Goal: Task Accomplishment & Management: Complete application form

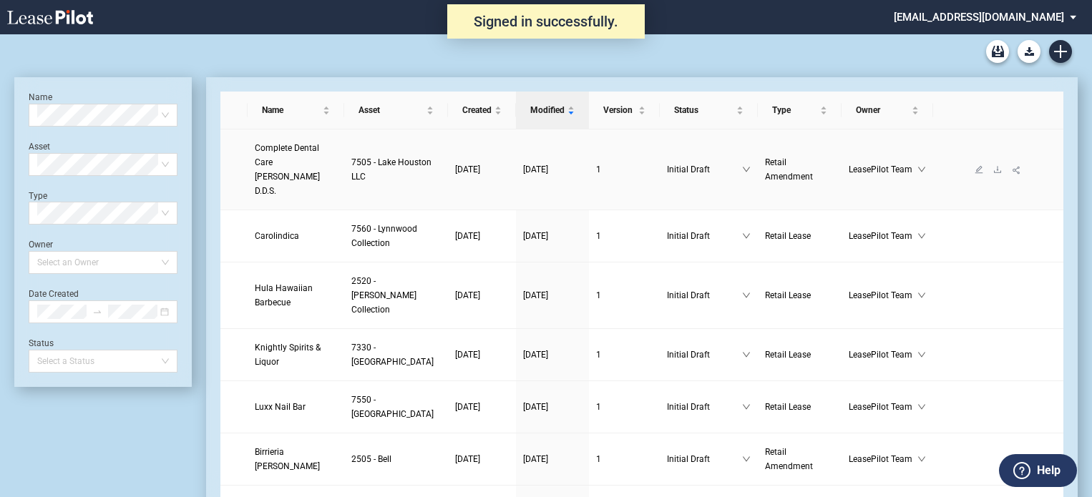
click at [286, 158] on span "Complete Dental Care Dr. Csengery D.D.S." at bounding box center [287, 169] width 65 height 53
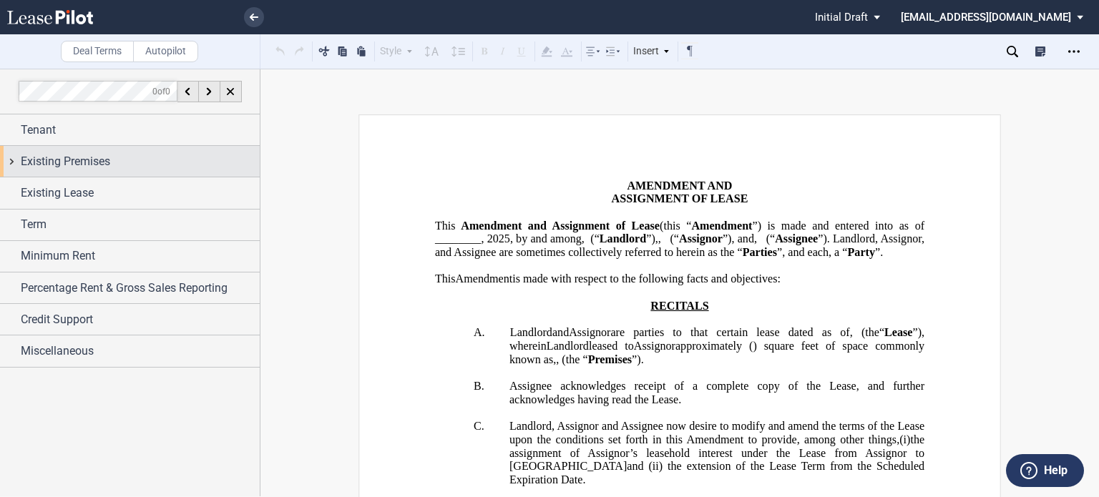
click at [96, 151] on div "Existing Premises" at bounding box center [130, 161] width 260 height 31
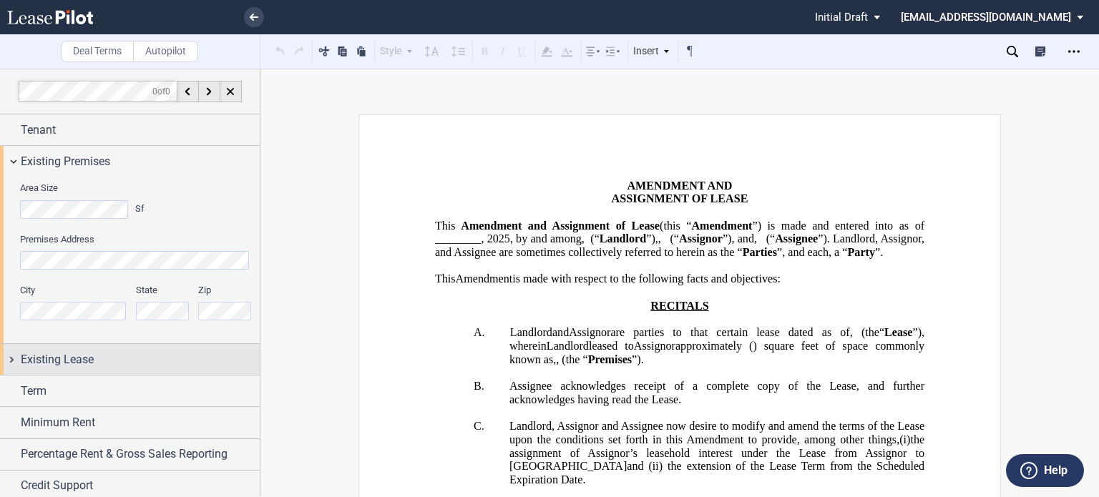
click at [64, 360] on span "Existing Lease" at bounding box center [57, 359] width 73 height 17
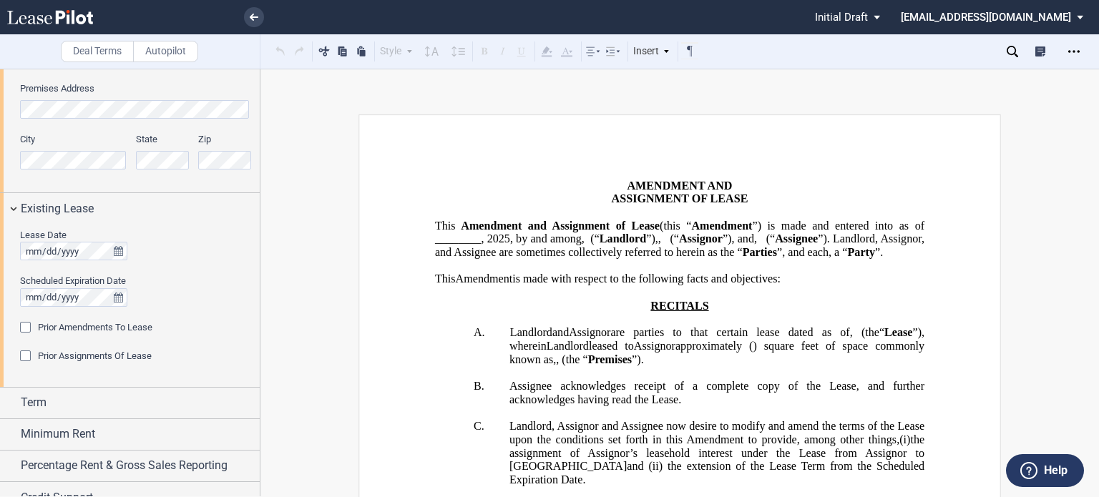
scroll to position [198, 0]
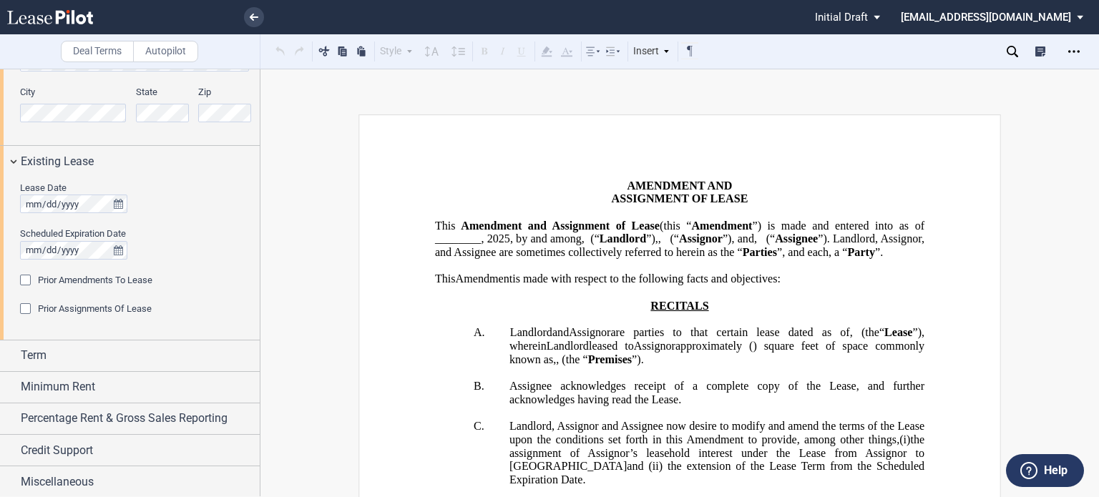
click at [31, 277] on div "Prior Amendments To Lease" at bounding box center [27, 282] width 14 height 14
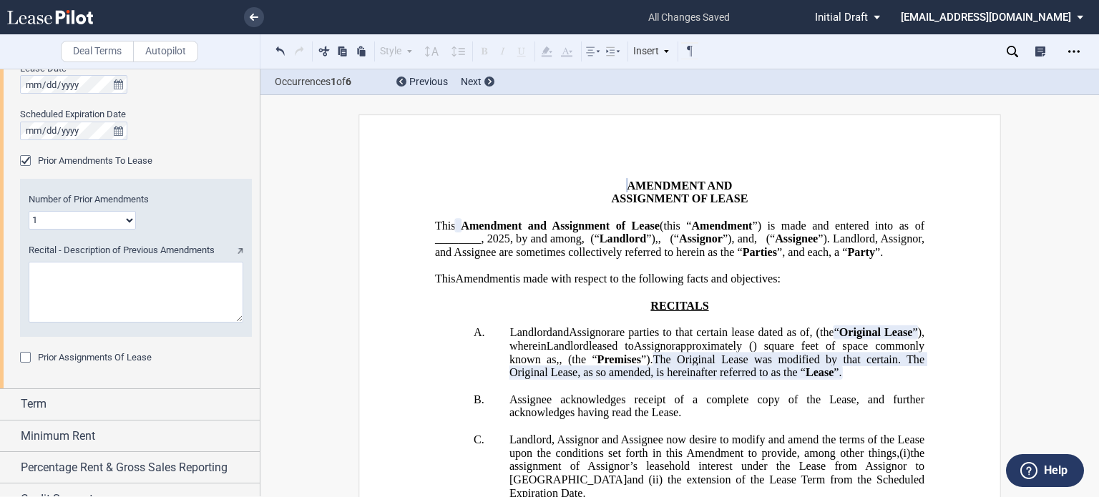
scroll to position [354, 0]
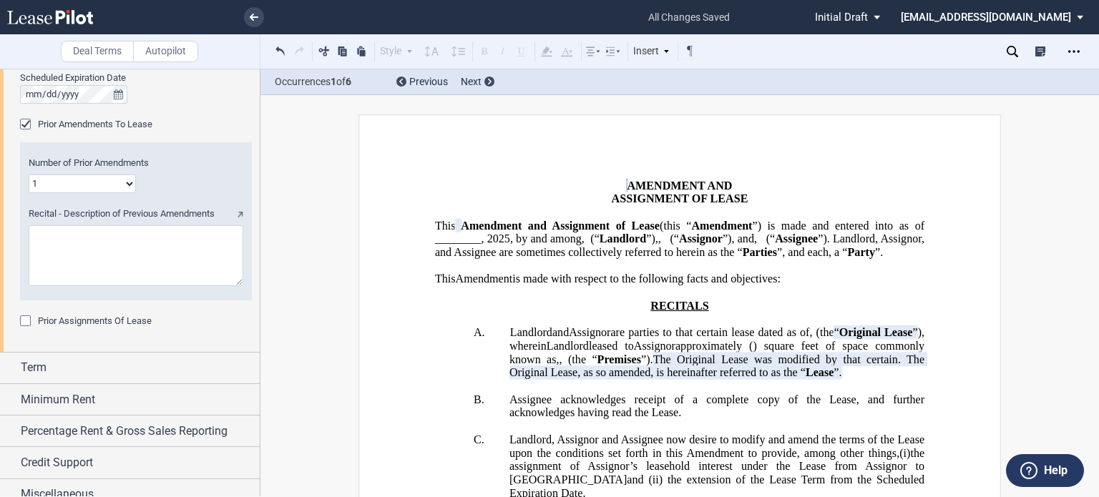
click at [21, 321] on div "Prior Assignments Of Lease" at bounding box center [27, 323] width 14 height 14
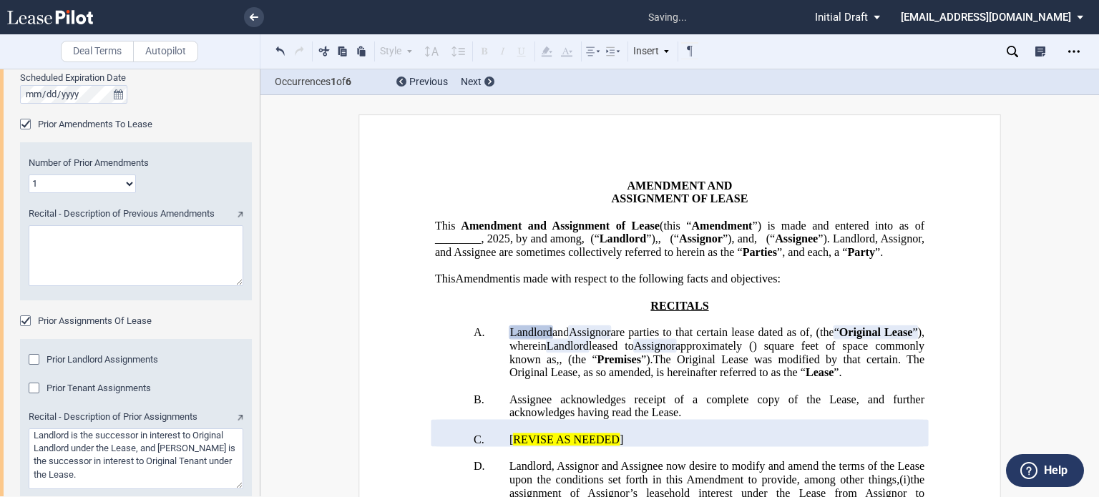
click at [37, 358] on div "Prior Landlord Assignments" at bounding box center [36, 361] width 14 height 14
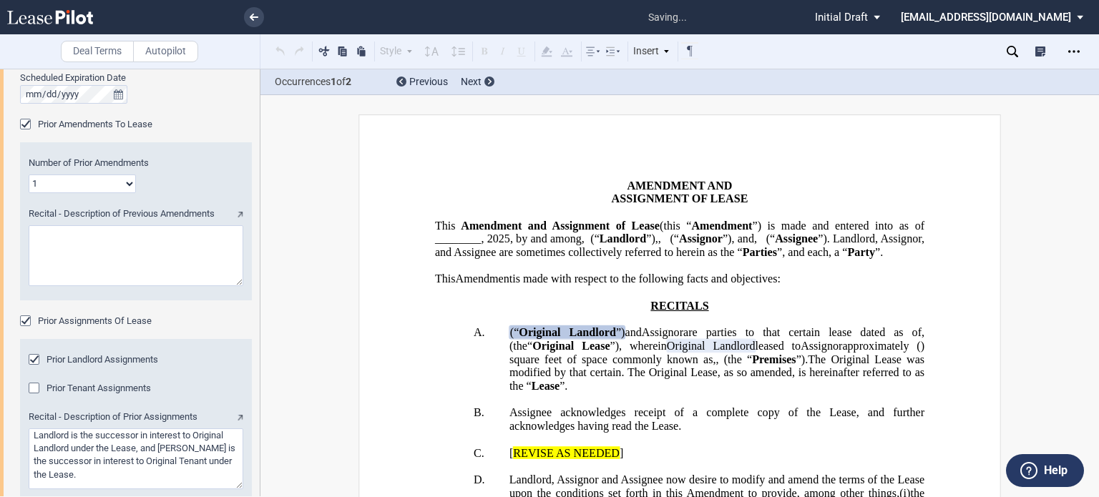
click at [36, 393] on div "Prior Tenant Assignments" at bounding box center [36, 390] width 14 height 14
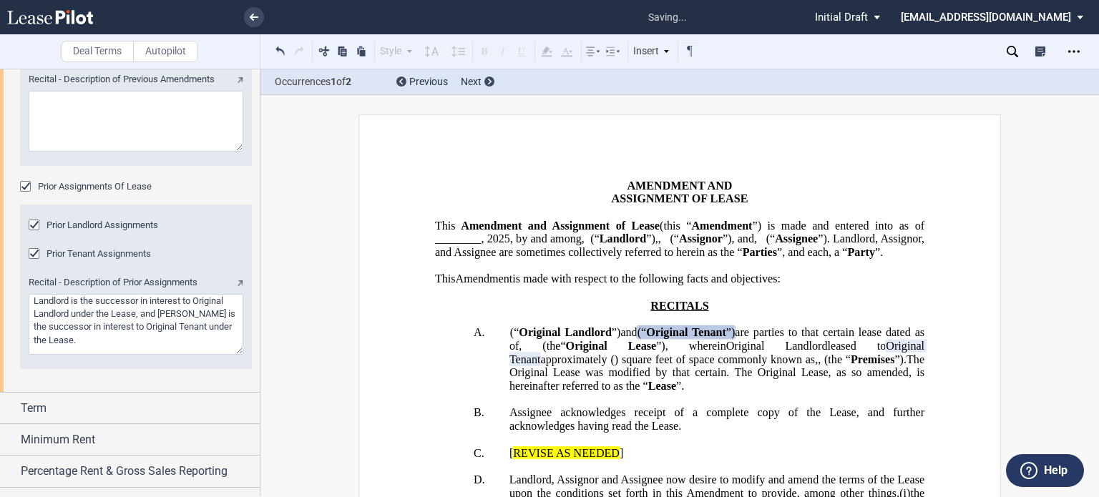
scroll to position [542, 0]
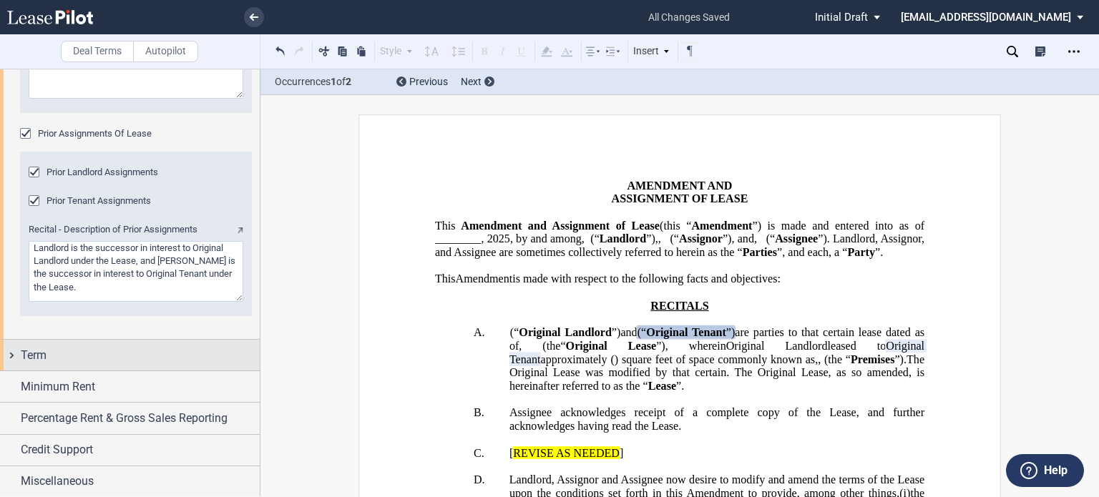
click at [140, 365] on div "Term" at bounding box center [130, 355] width 260 height 31
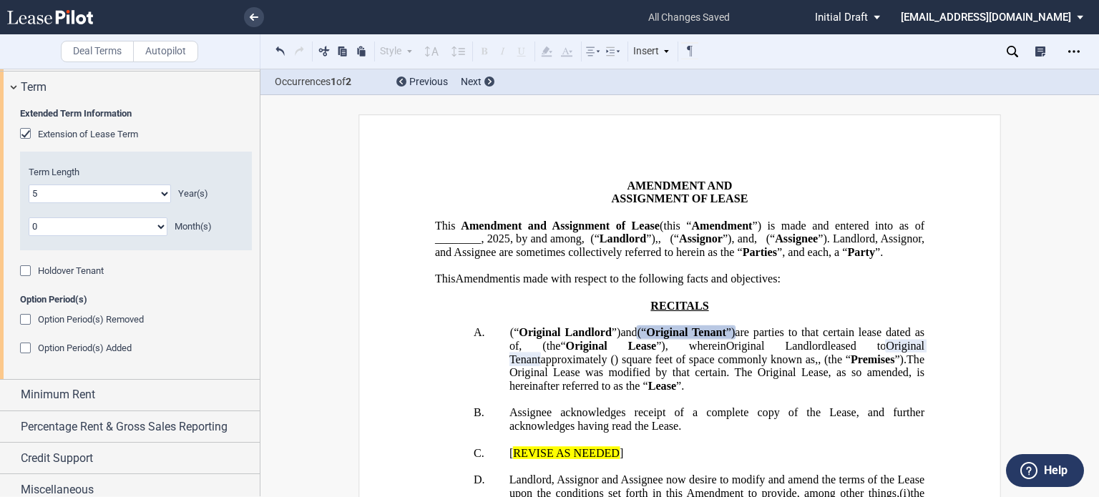
scroll to position [819, 0]
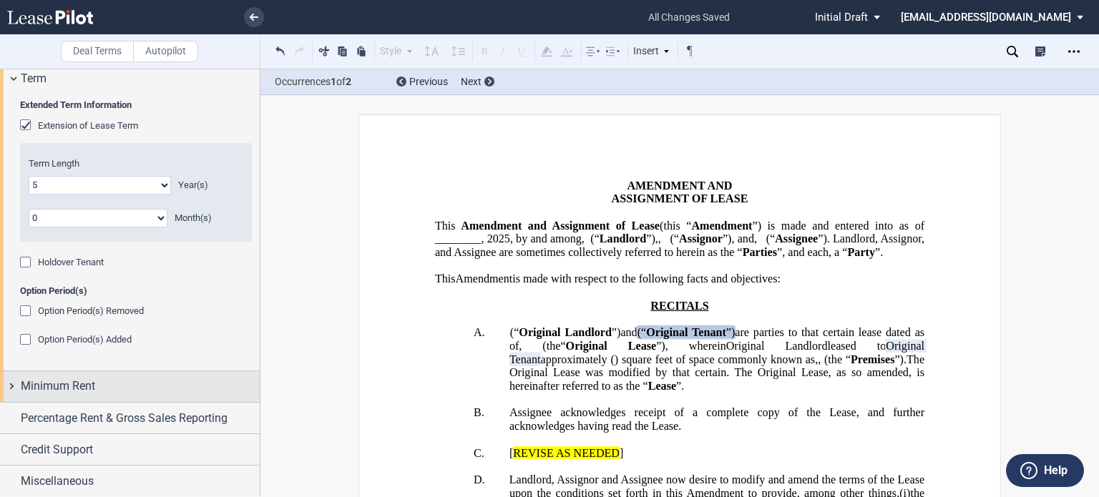
click at [107, 382] on div "Minimum Rent" at bounding box center [140, 386] width 239 height 17
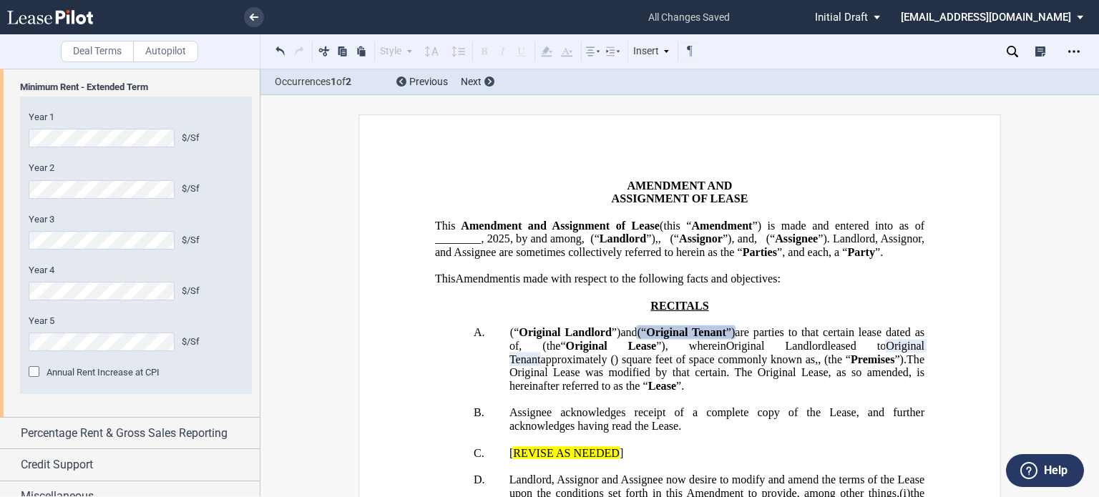
scroll to position [1159, 0]
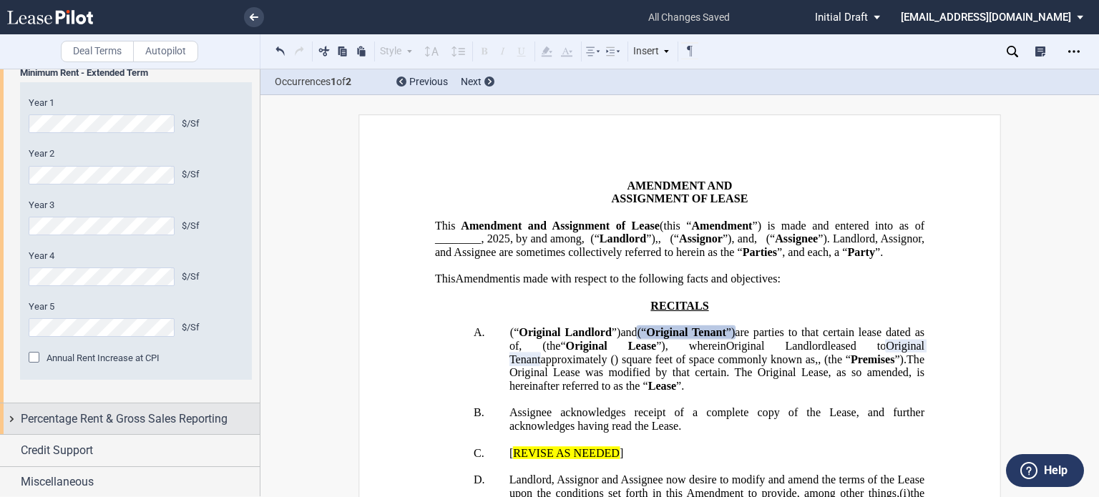
click at [194, 417] on span "Percentage Rent & Gross Sales Reporting" at bounding box center [124, 419] width 207 height 17
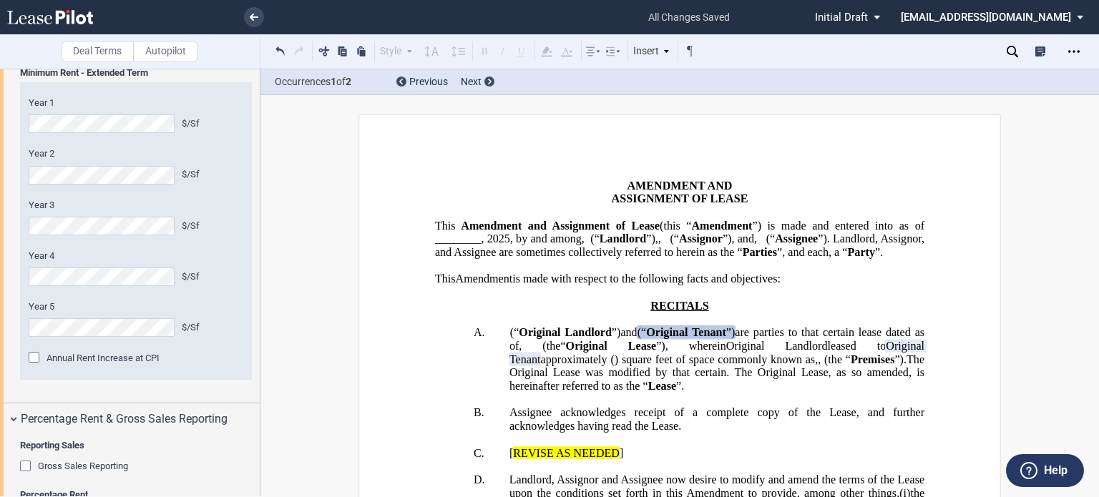
drag, startPoint x: 530, startPoint y: 248, endPoint x: 550, endPoint y: 264, distance: 24.9
click at [531, 245] on span "”) is made and entered into as of ________," at bounding box center [681, 232] width 492 height 26
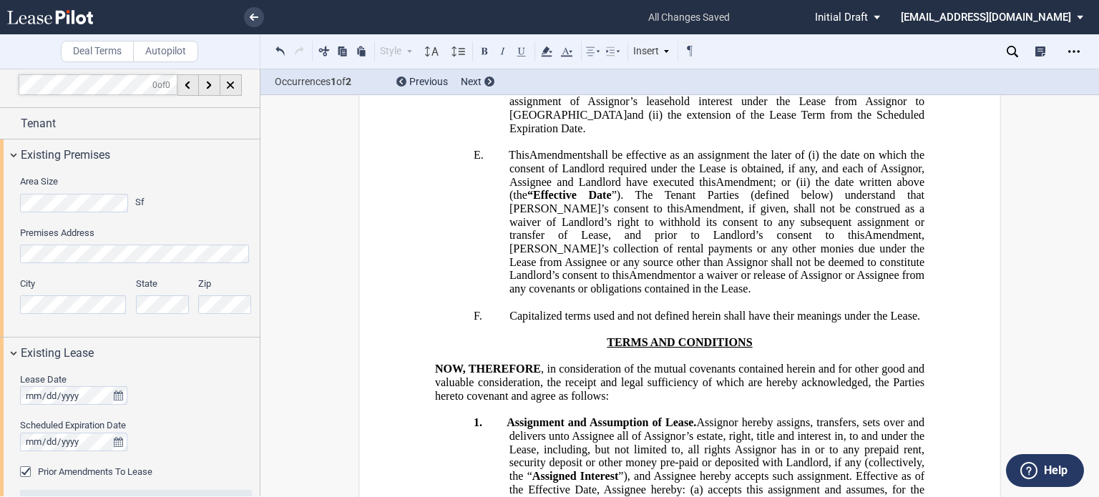
scroll to position [0, 0]
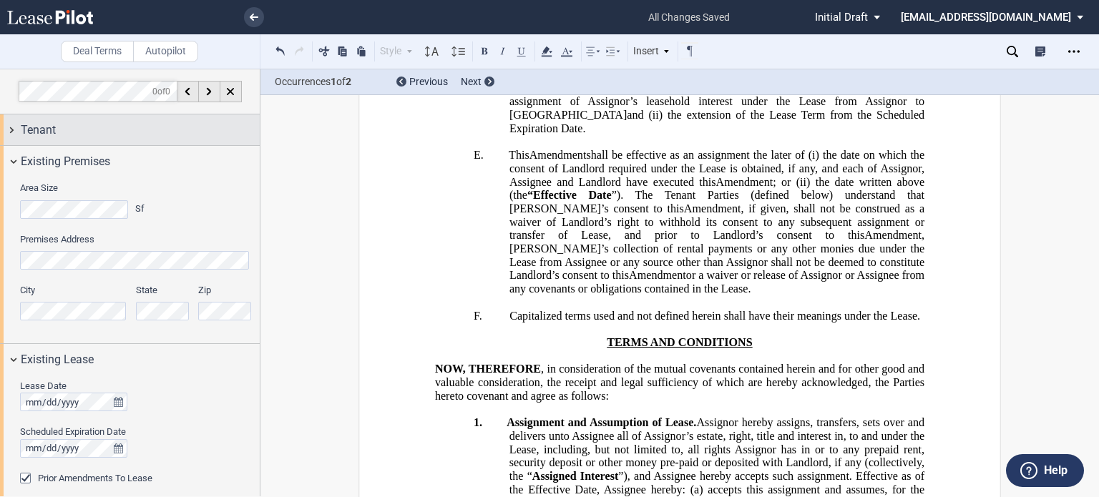
click at [215, 125] on div "Tenant" at bounding box center [140, 130] width 239 height 17
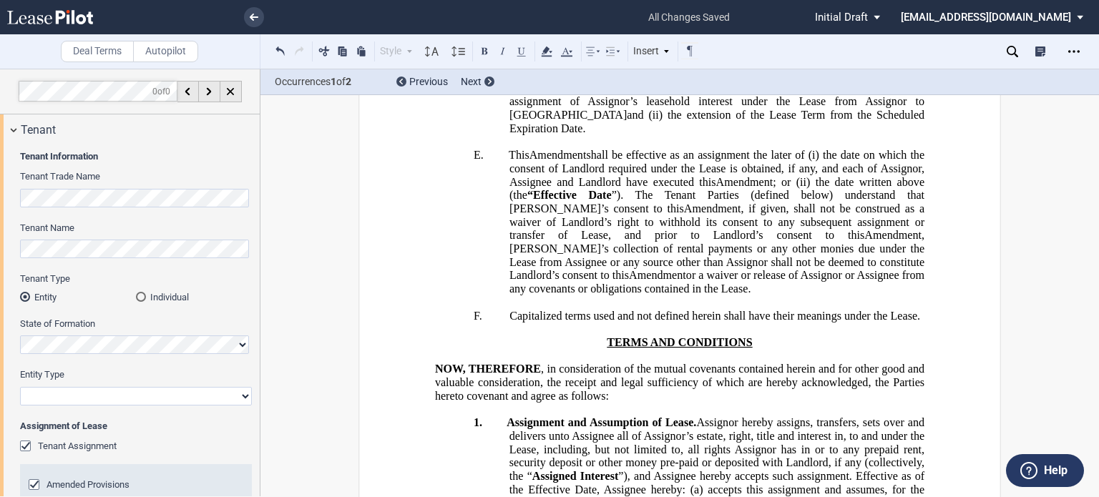
click at [241, 391] on select "Corporation Limited Liability Company General Partnership Limited Partnership O…" at bounding box center [136, 396] width 232 height 19
click at [137, 296] on div "Individual" at bounding box center [141, 297] width 10 height 10
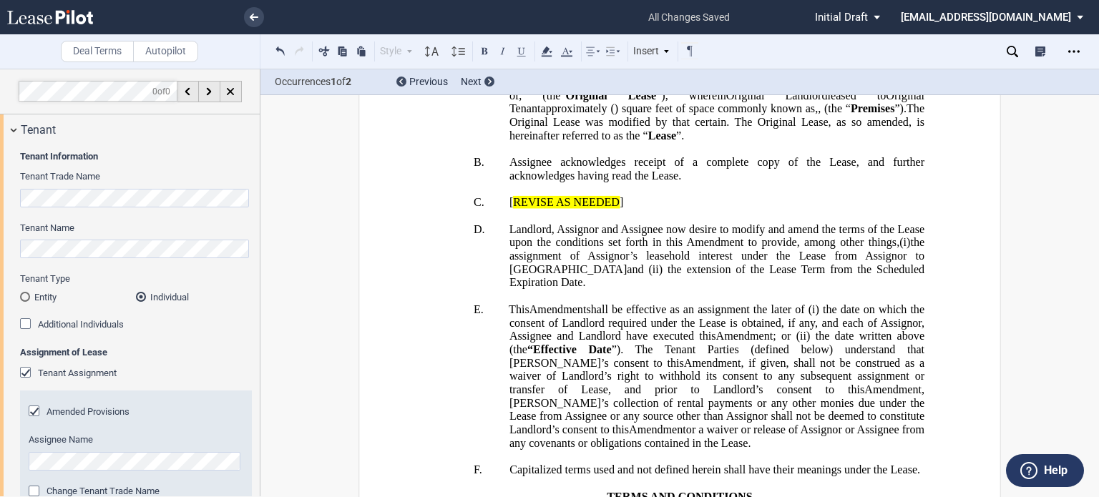
scroll to position [313, 0]
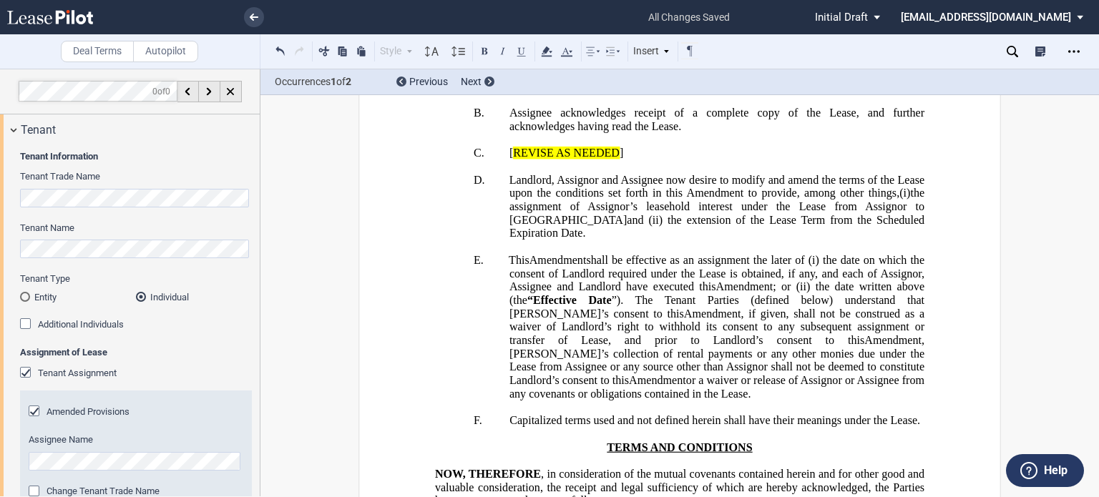
click at [21, 371] on div "Tenant Assignment" at bounding box center [27, 374] width 14 height 14
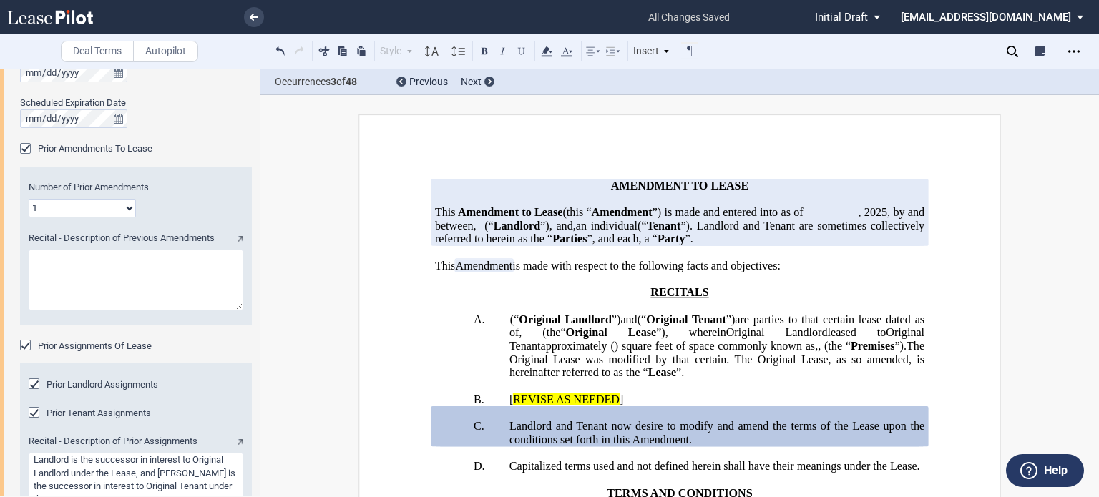
scroll to position [905, 0]
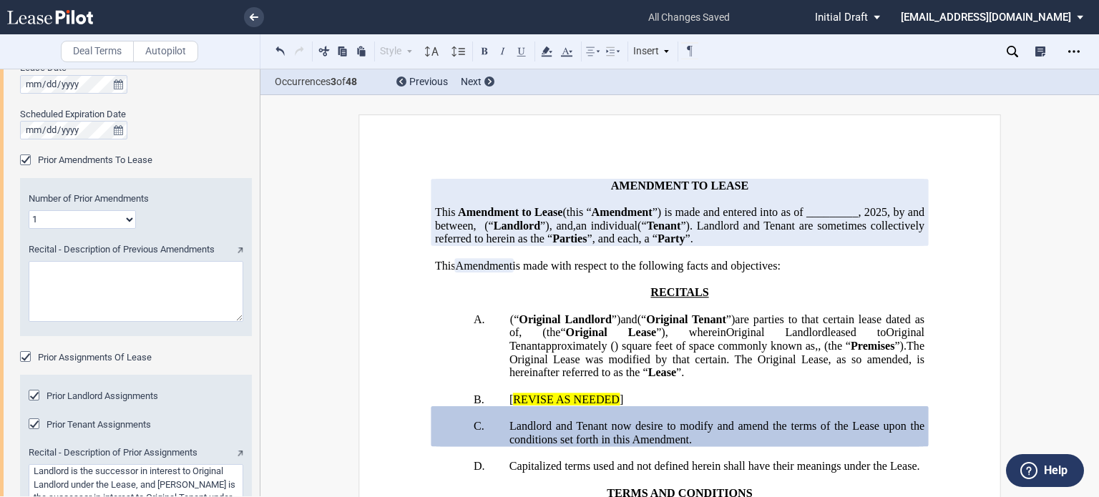
click at [131, 220] on select "1 2 3 4 5 6 7 8 9 10 11 12" at bounding box center [82, 219] width 107 height 19
select select "number:5"
click at [29, 210] on select "1 2 3 4 5 6 7 8 9 10 11 12" at bounding box center [82, 219] width 107 height 19
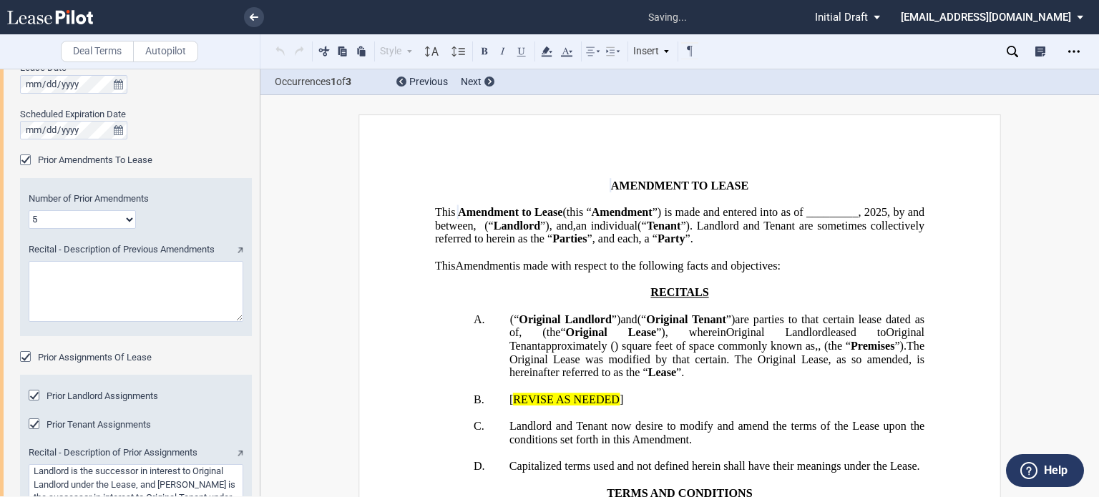
click at [653, 219] on span "”) is made and entered into as of _________," at bounding box center [757, 212] width 209 height 13
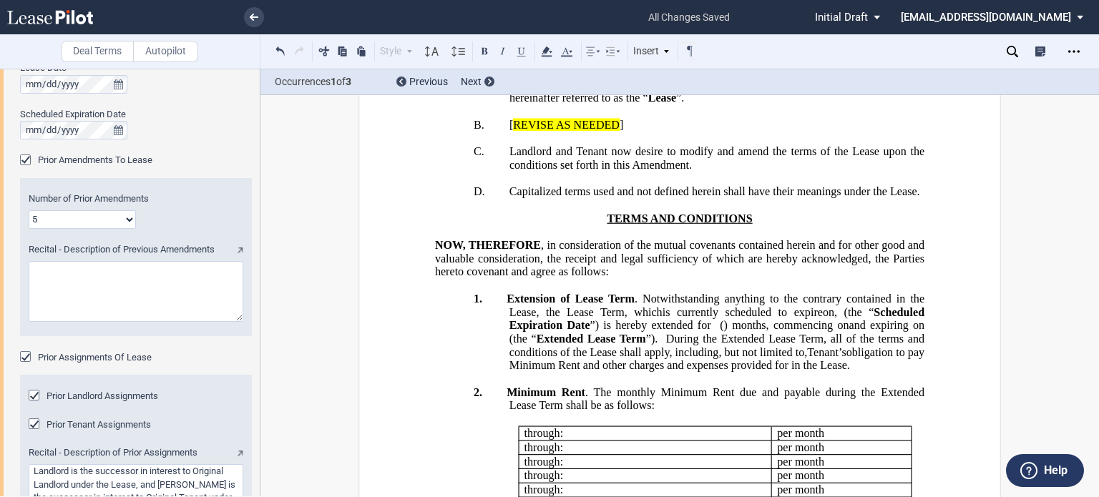
scroll to position [296, 0]
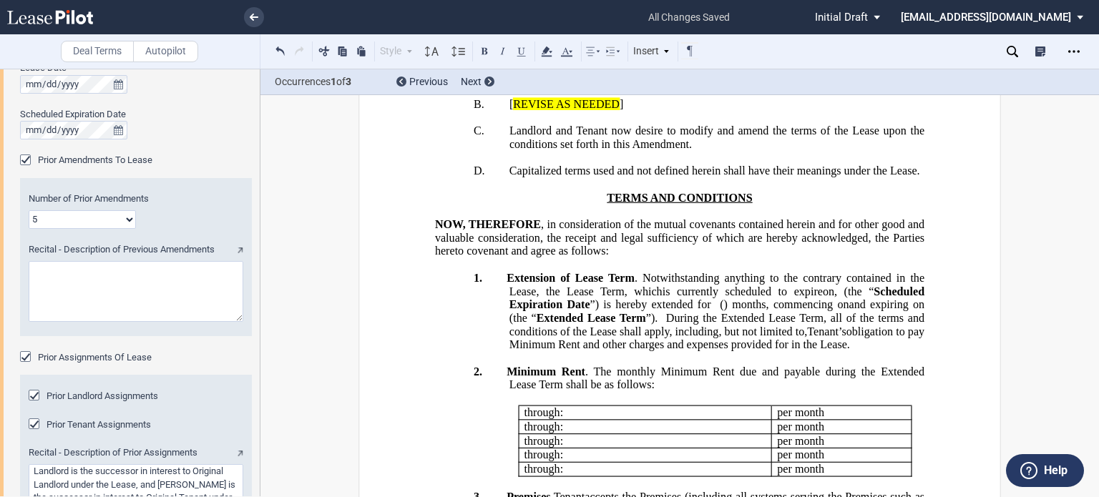
click at [35, 424] on div "Prior Tenant Assignments" at bounding box center [36, 426] width 14 height 14
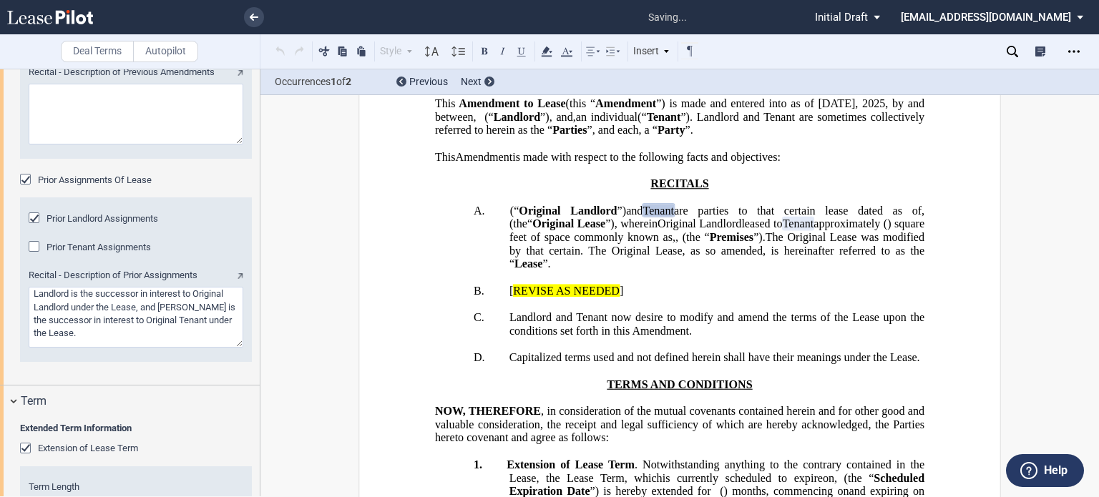
scroll to position [1094, 0]
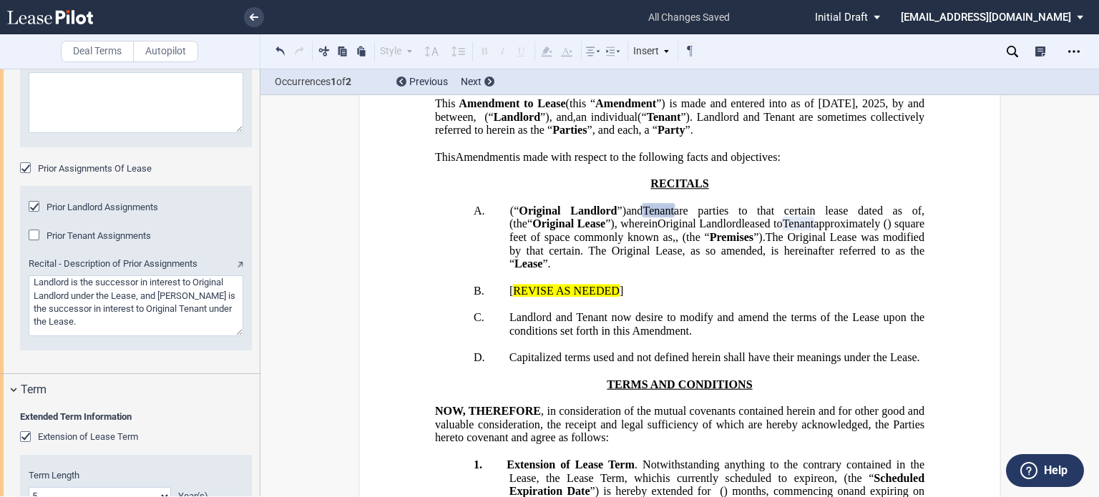
drag, startPoint x: 137, startPoint y: 300, endPoint x: 186, endPoint y: 316, distance: 51.2
click at [186, 316] on textarea "Recital - Description of Prior Assignments" at bounding box center [136, 306] width 215 height 61
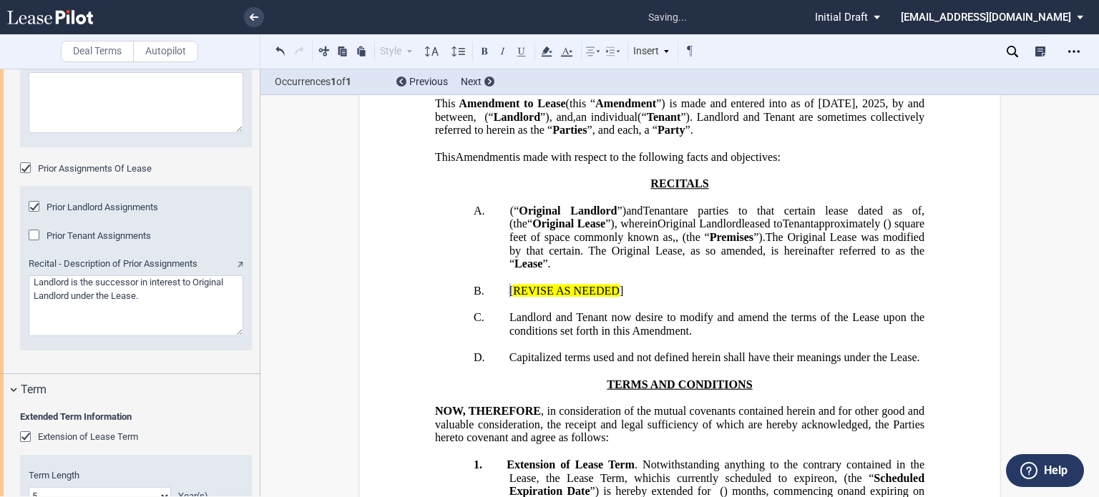
type textarea "Landlord is the successor in interest to Original Landlord under the Lease."
drag, startPoint x: 507, startPoint y: 369, endPoint x: 616, endPoint y: 372, distance: 108.8
click at [616, 297] on span "﻿ ﻿ [ REVISE AS NEEDED ]" at bounding box center [567, 290] width 114 height 13
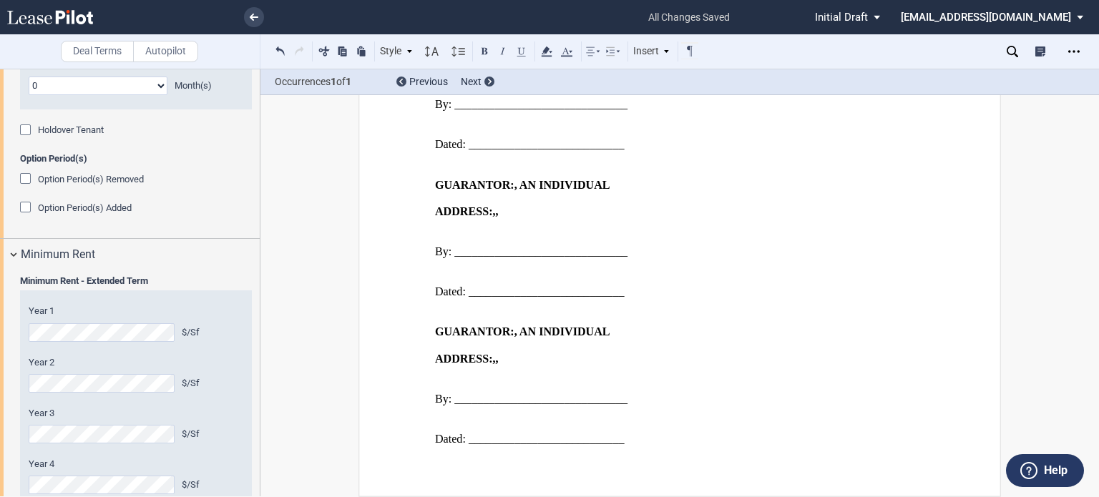
scroll to position [1858, 0]
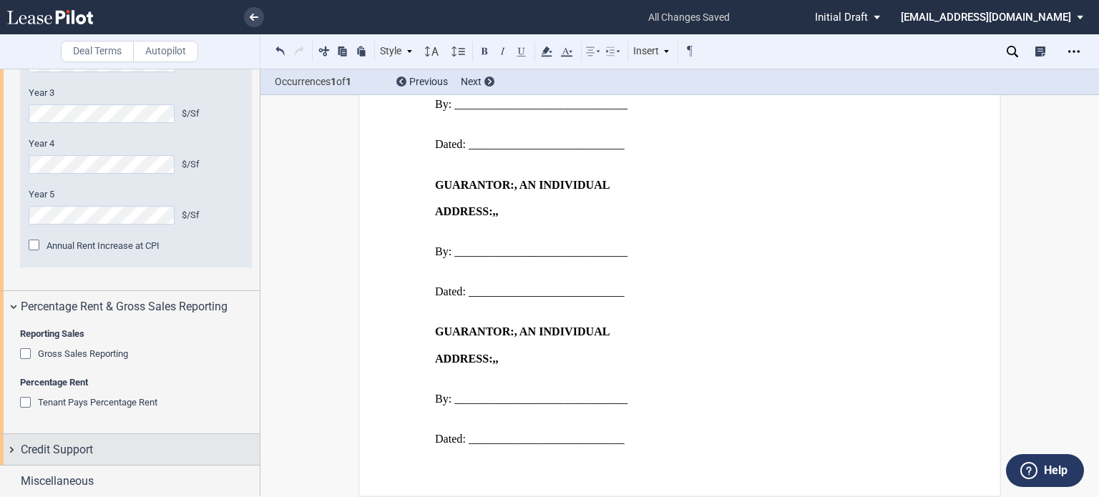
click at [140, 449] on div "Credit Support" at bounding box center [140, 450] width 239 height 17
drag, startPoint x: 256, startPoint y: 320, endPoint x: 256, endPoint y: 330, distance: 10.0
click at [256, 330] on div at bounding box center [130, 283] width 261 height 428
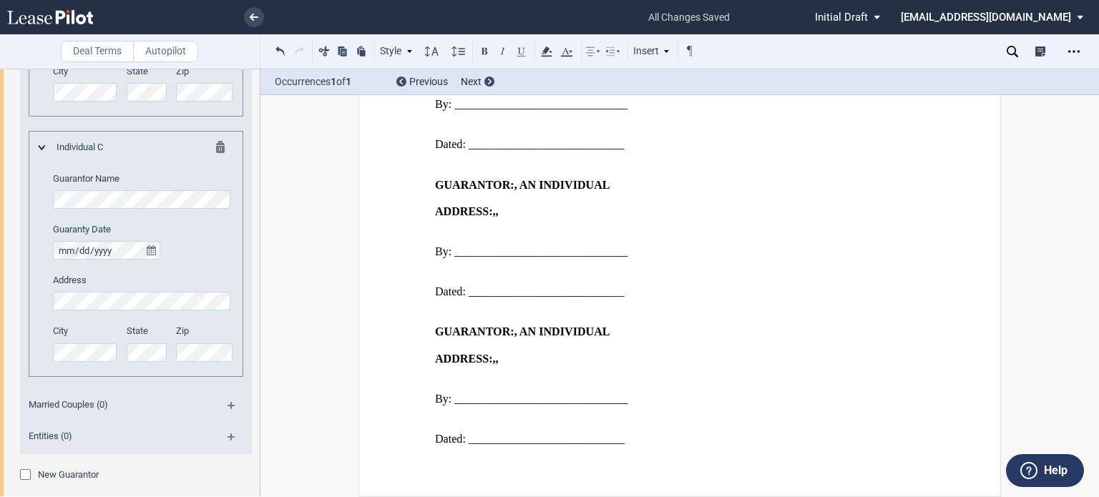
scroll to position [2884, 0]
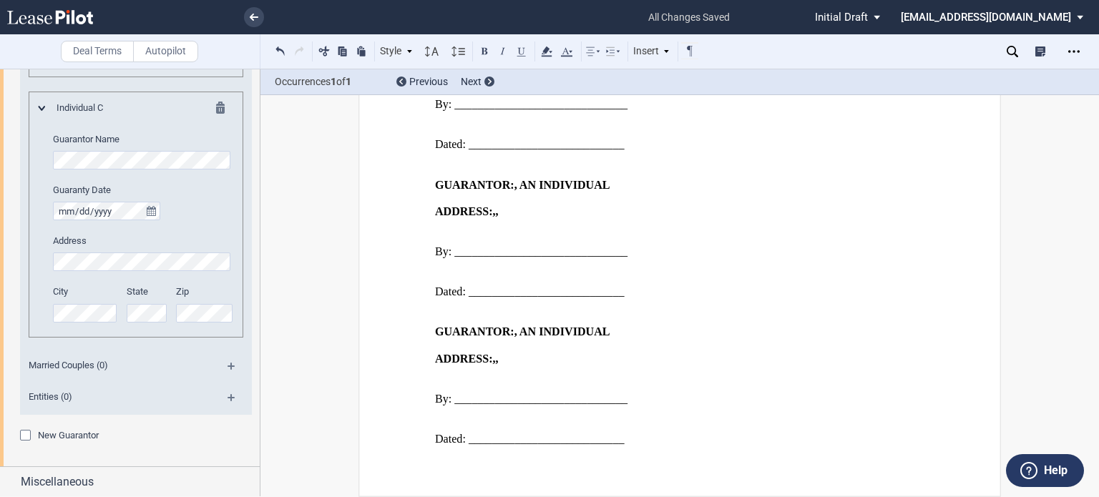
click at [26, 435] on div "New Guarantor" at bounding box center [27, 437] width 14 height 14
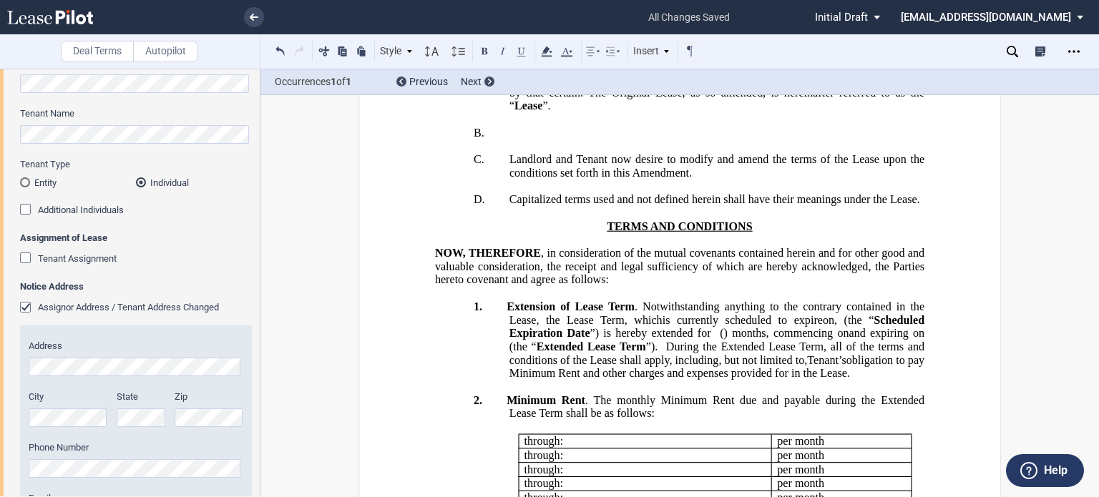
scroll to position [0, 0]
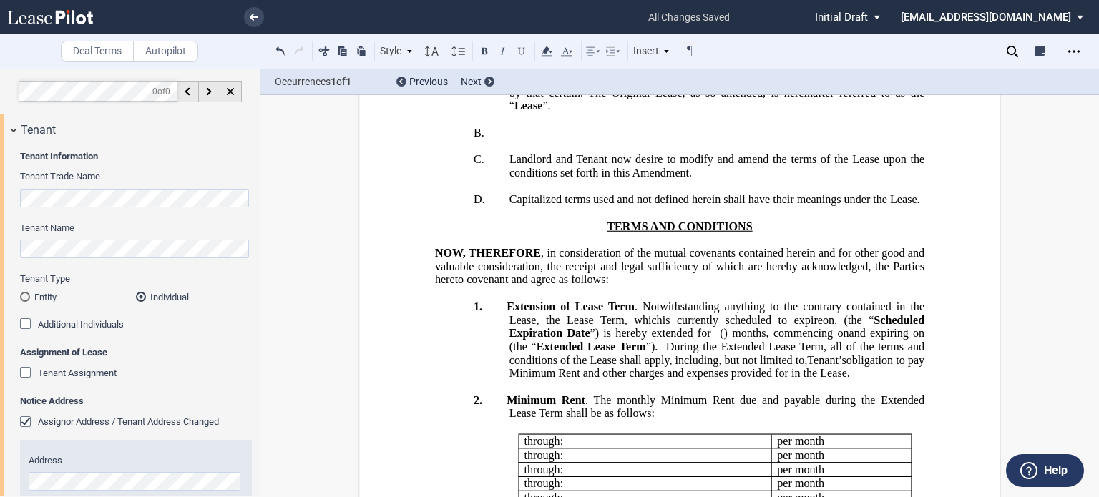
drag, startPoint x: 260, startPoint y: 84, endPoint x: 258, endPoint y: 92, distance: 8.0
click at [258, 92] on div at bounding box center [130, 283] width 261 height 428
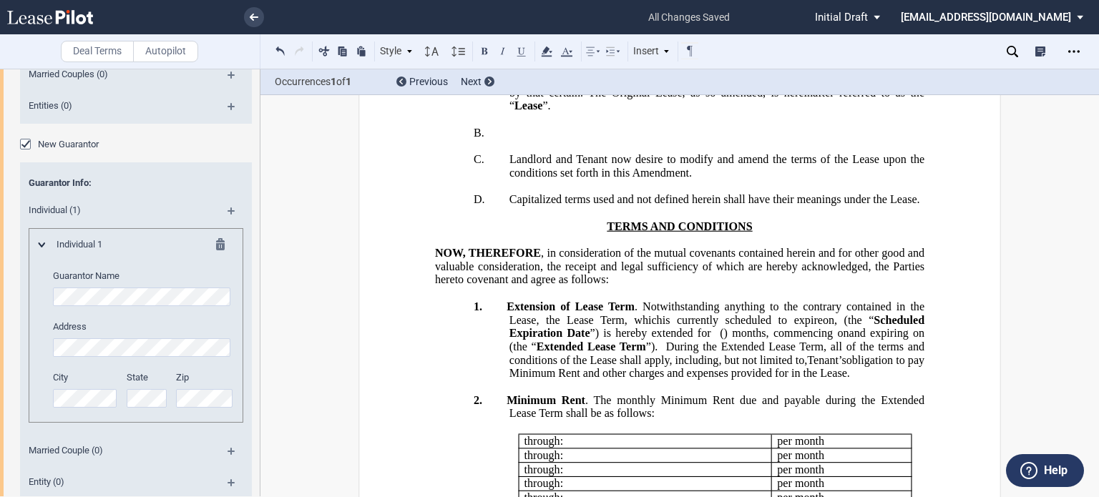
scroll to position [643, 0]
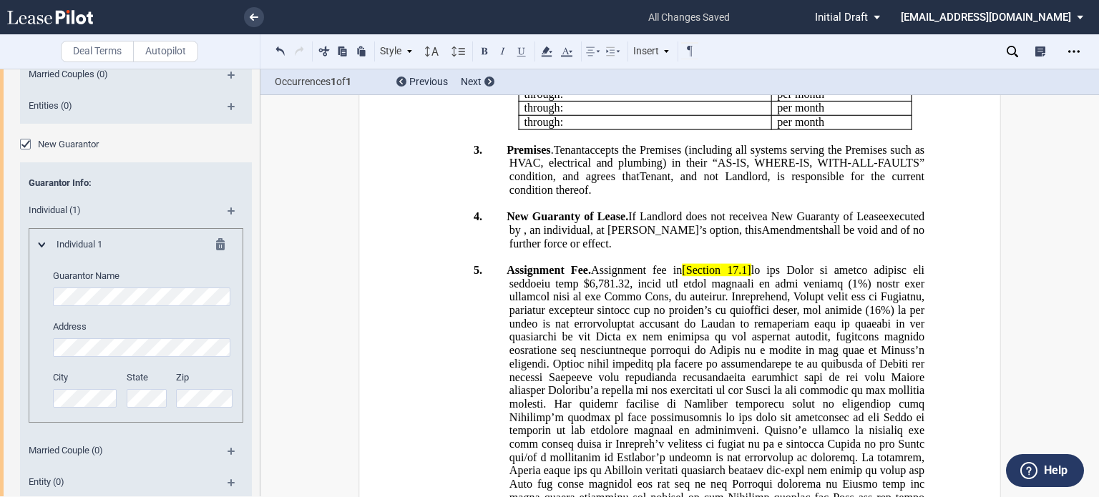
drag, startPoint x: 1071, startPoint y: 283, endPoint x: 1071, endPoint y: 268, distance: 15.7
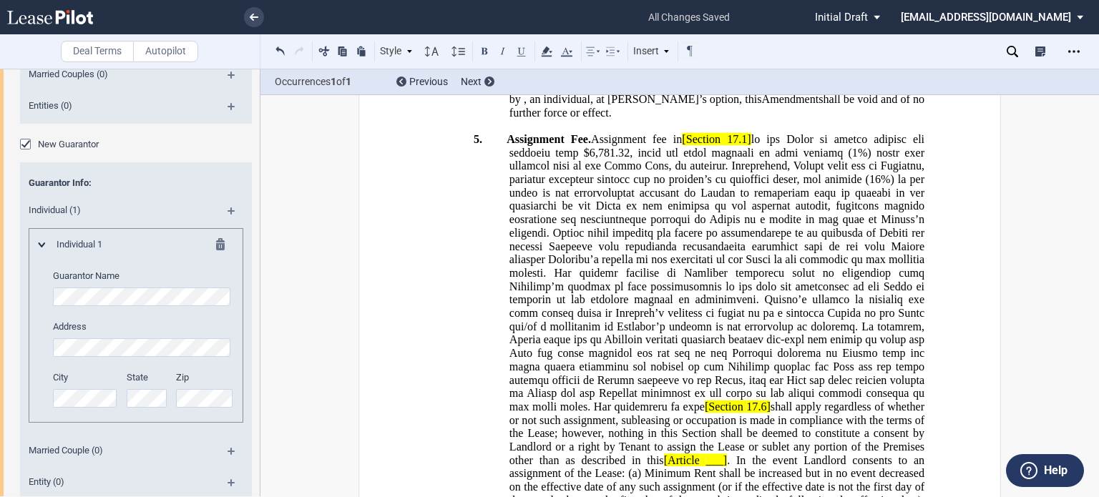
scroll to position [870, 0]
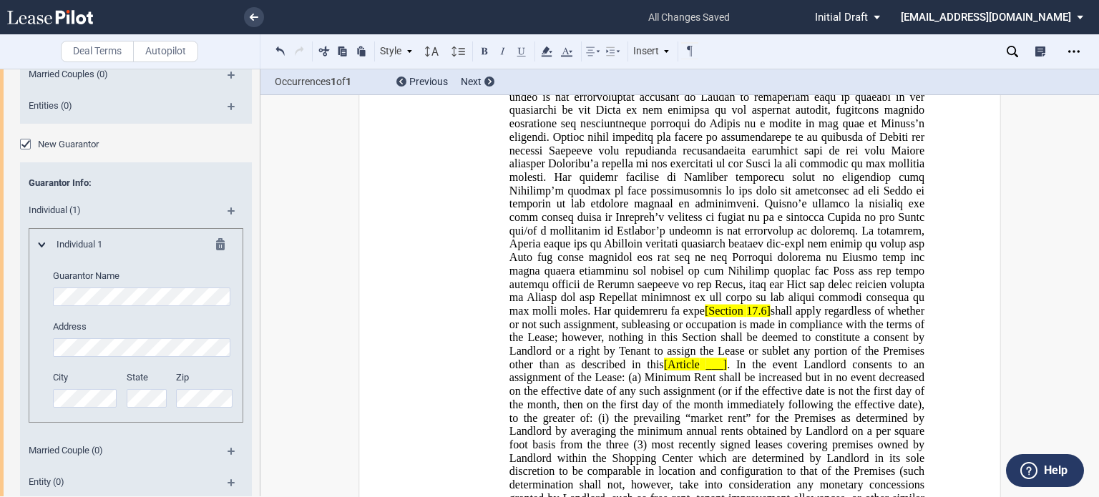
click at [228, 454] on md-icon at bounding box center [237, 456] width 19 height 17
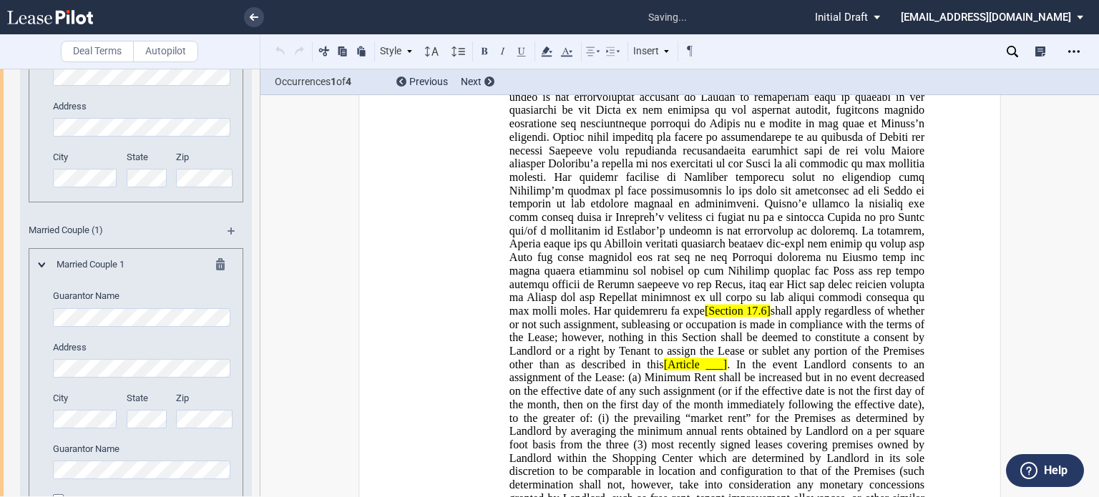
scroll to position [3395, 0]
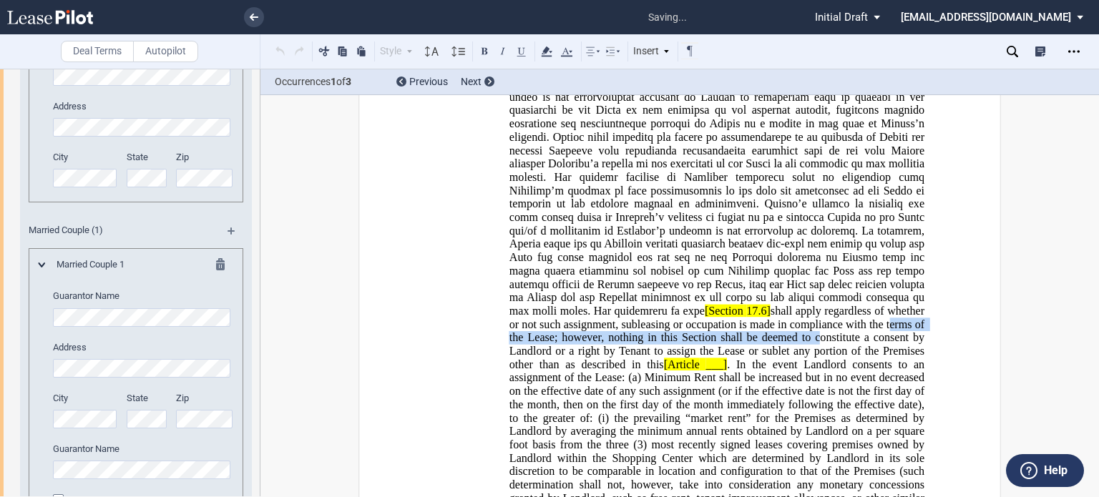
drag, startPoint x: 261, startPoint y: 435, endPoint x: 254, endPoint y: 469, distance: 34.2
click at [254, 469] on div "Deal Terms Autopilot Style 1. SECTION (a) Subsection Normal Normal 8pt 9pt 10pt…" at bounding box center [549, 283] width 1099 height 429
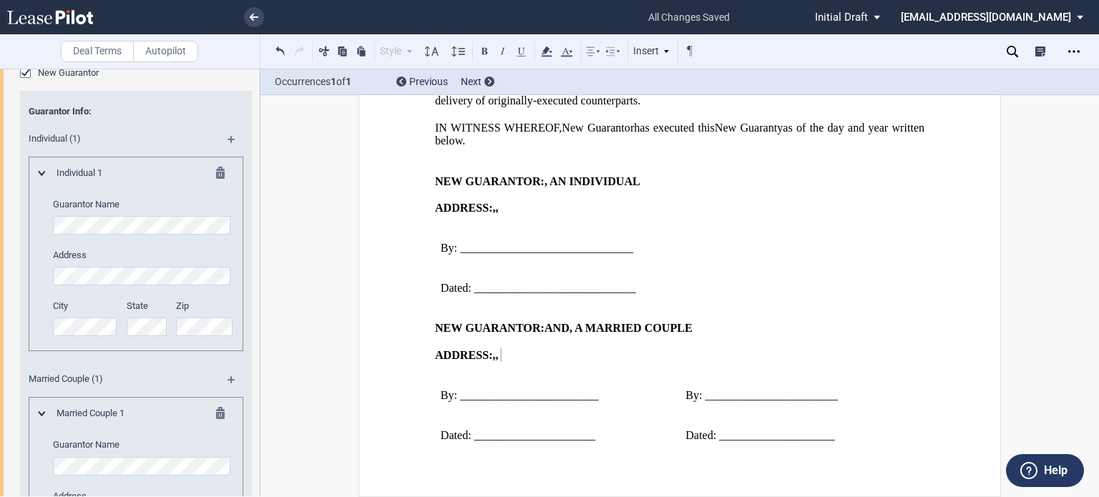
scroll to position [3176, 0]
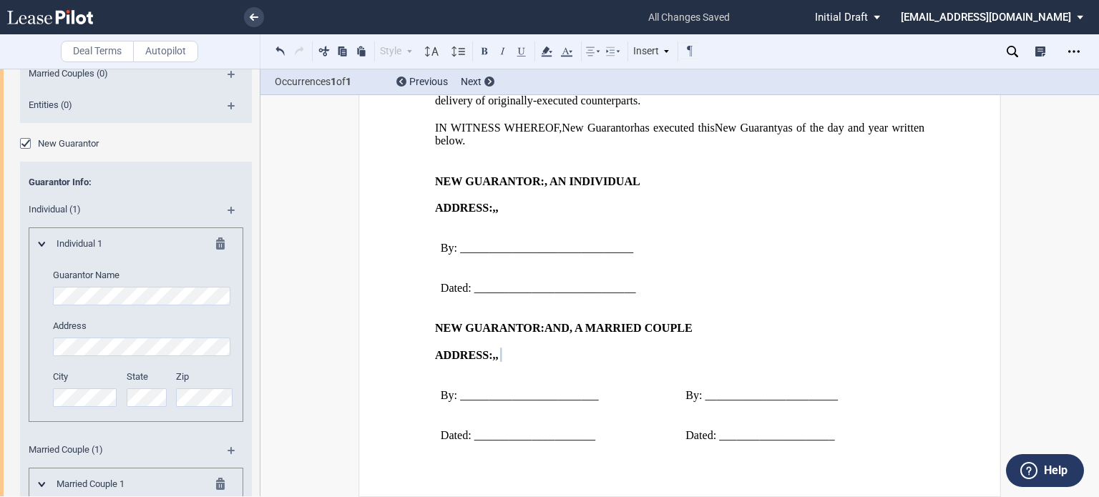
click at [218, 242] on md-icon at bounding box center [224, 246] width 17 height 17
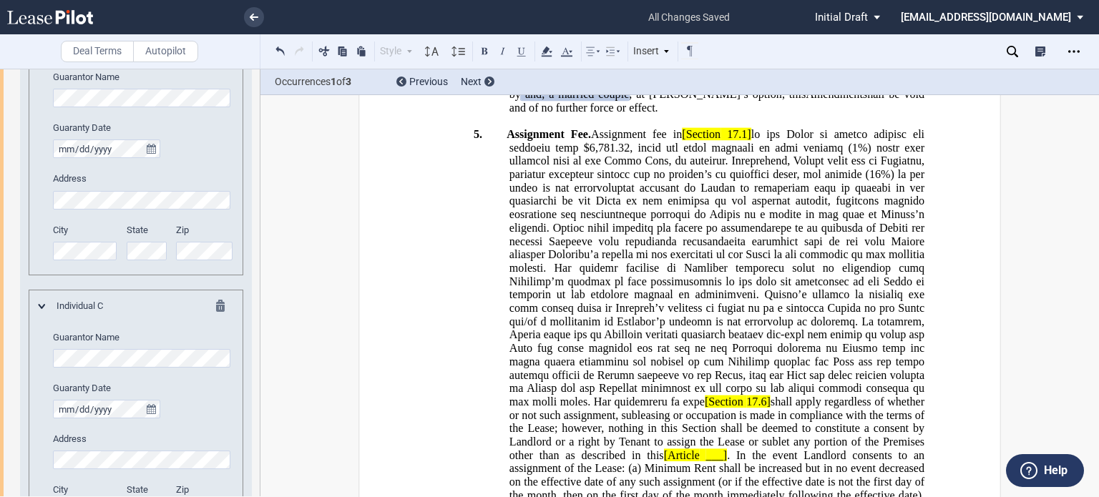
scroll to position [2634, 0]
